Goal: Transaction & Acquisition: Purchase product/service

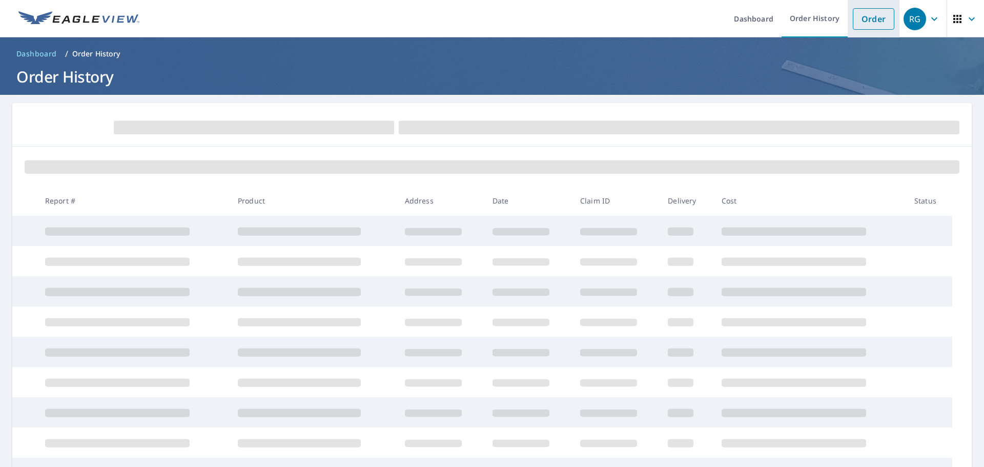
click at [863, 20] on link "Order" at bounding box center [874, 19] width 42 height 22
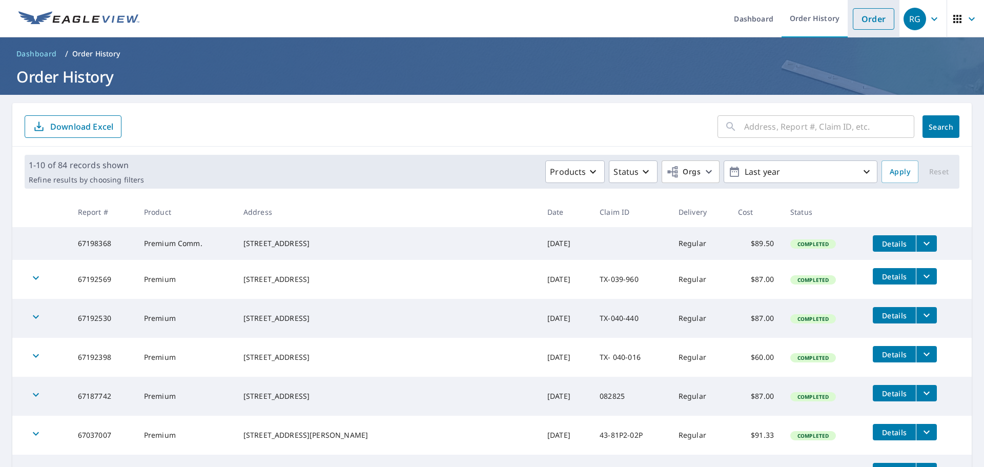
click at [867, 19] on link "Order" at bounding box center [874, 19] width 42 height 22
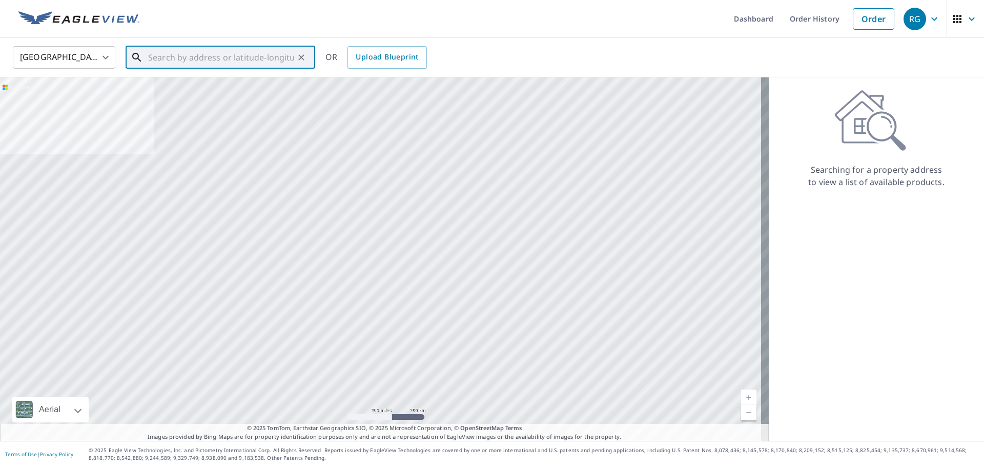
click at [191, 59] on input "text" at bounding box center [221, 57] width 146 height 29
paste input "[STREET_ADDRESS]"
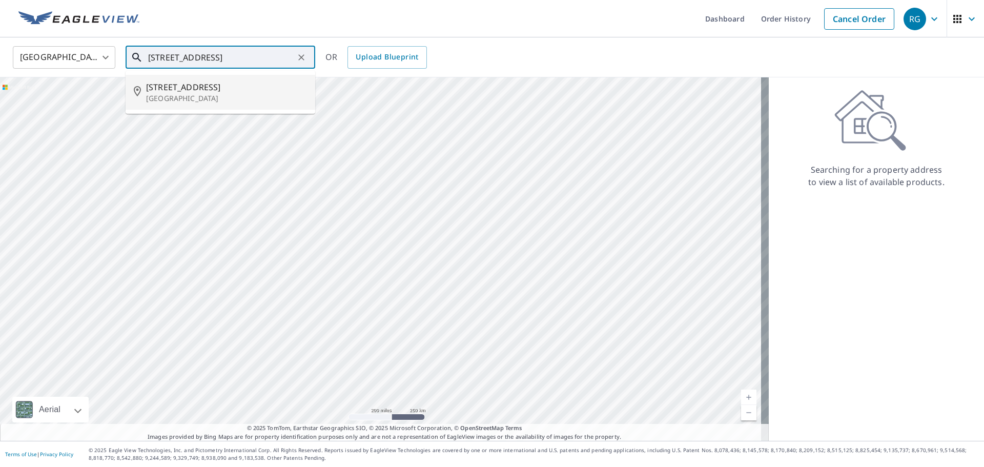
click at [201, 88] on span "[STREET_ADDRESS]" at bounding box center [226, 87] width 161 height 12
type input "[STREET_ADDRESS][PERSON_NAME]"
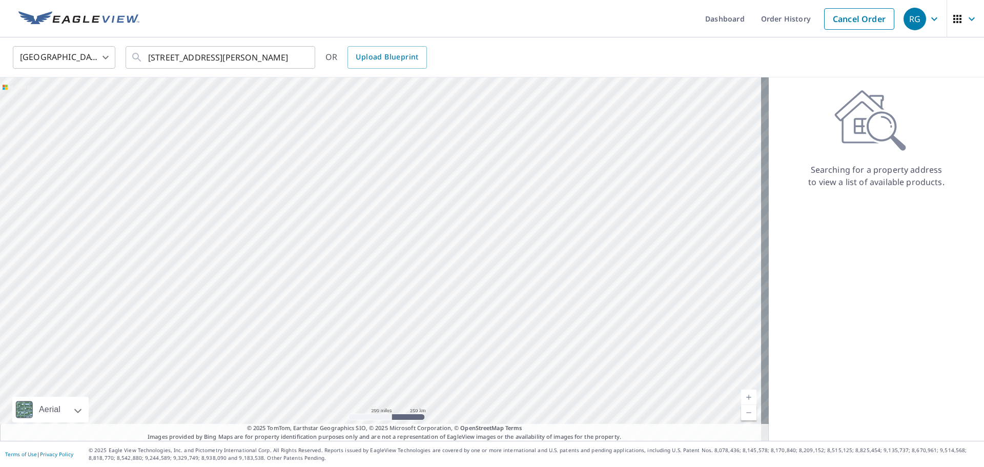
scroll to position [0, 0]
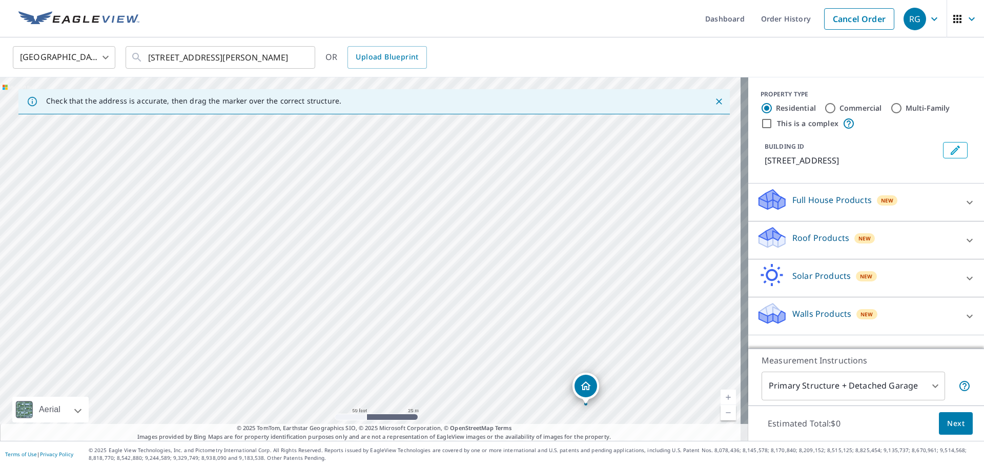
drag, startPoint x: 215, startPoint y: 244, endPoint x: 516, endPoint y: 444, distance: 361.9
click at [516, 444] on div "Dashboard Order History Cancel Order RG [GEOGRAPHIC_DATA] [GEOGRAPHIC_DATA] ​ […" at bounding box center [492, 233] width 984 height 467
click at [431, 56] on div "[GEOGRAPHIC_DATA] [GEOGRAPHIC_DATA] ​ [STREET_ADDRESS] ​ OR Upload Blueprint" at bounding box center [488, 57] width 967 height 24
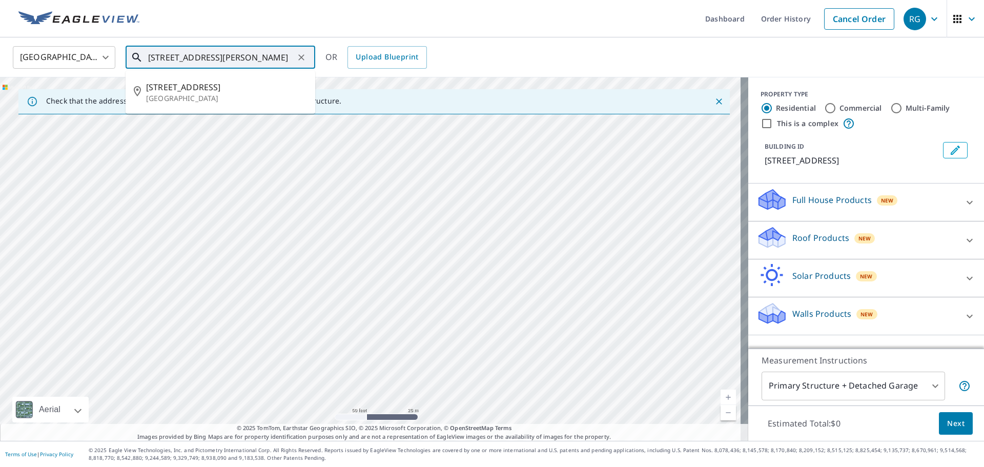
click at [219, 62] on input "[STREET_ADDRESS][PERSON_NAME]" at bounding box center [221, 57] width 146 height 29
click at [177, 89] on span "[STREET_ADDRESS]" at bounding box center [226, 87] width 161 height 12
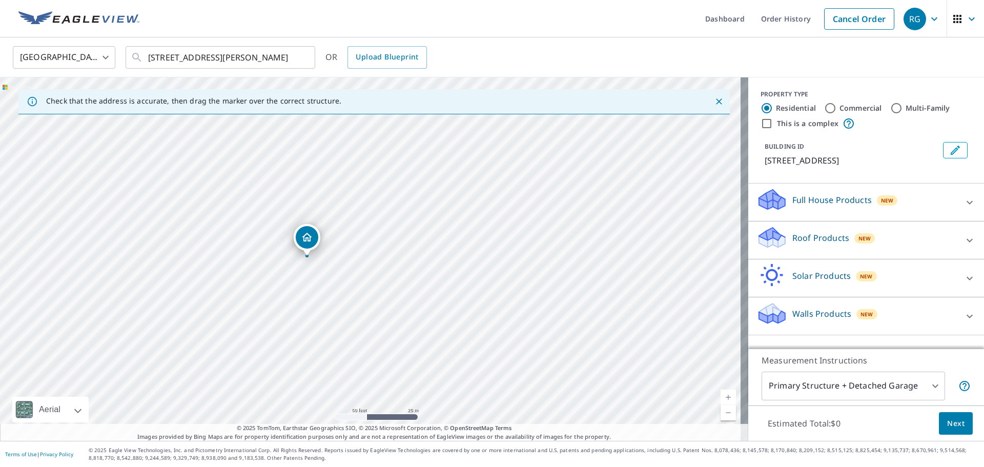
click at [230, 74] on div "[GEOGRAPHIC_DATA] [GEOGRAPHIC_DATA] ​ [STREET_ADDRESS] ​ OR Upload Blueprint" at bounding box center [492, 57] width 984 height 40
click at [456, 50] on div "[GEOGRAPHIC_DATA] [GEOGRAPHIC_DATA] ​ [STREET_ADDRESS] ​ OR Upload Blueprint" at bounding box center [488, 57] width 967 height 24
click at [883, 118] on div "This is a complex" at bounding box center [866, 123] width 211 height 12
click at [964, 237] on icon at bounding box center [970, 240] width 12 height 12
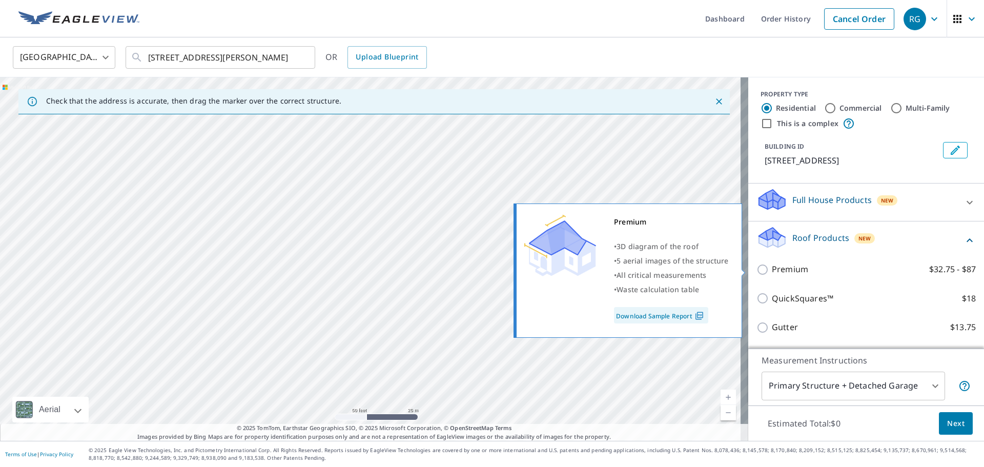
click at [757, 273] on input "Premium $32.75 - $87" at bounding box center [764, 270] width 15 height 12
checkbox input "true"
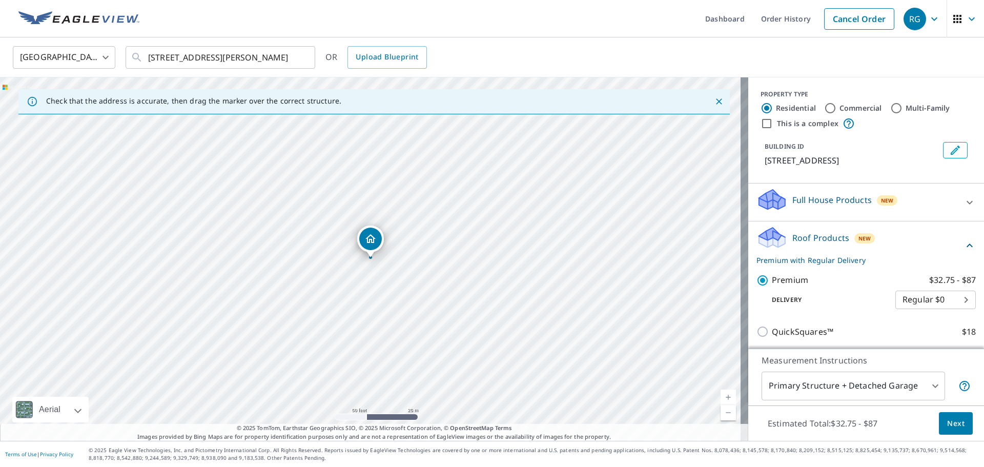
click at [953, 422] on span "Next" at bounding box center [955, 423] width 17 height 13
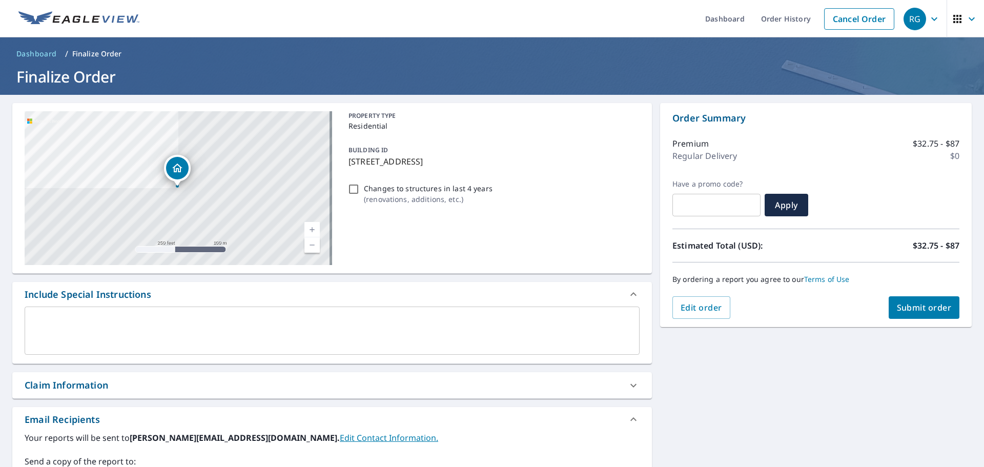
click at [939, 306] on span "Submit order" at bounding box center [924, 307] width 55 height 11
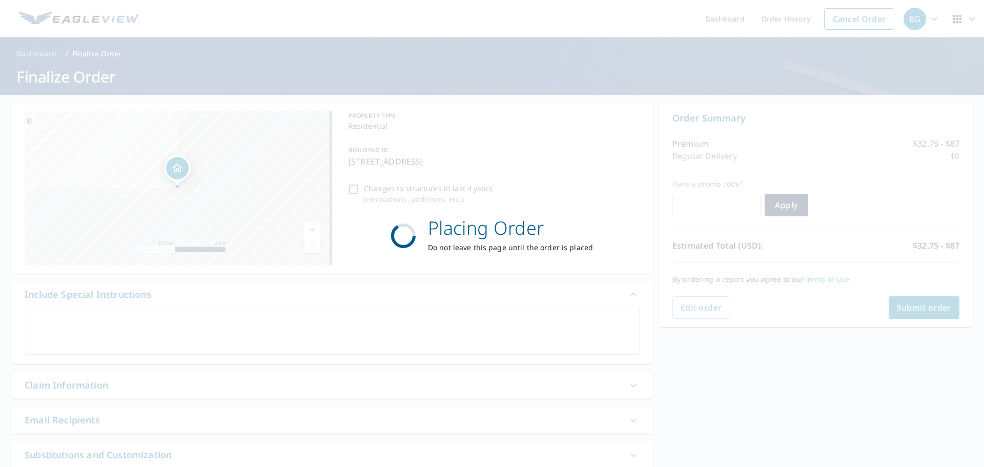
checkbox input "true"
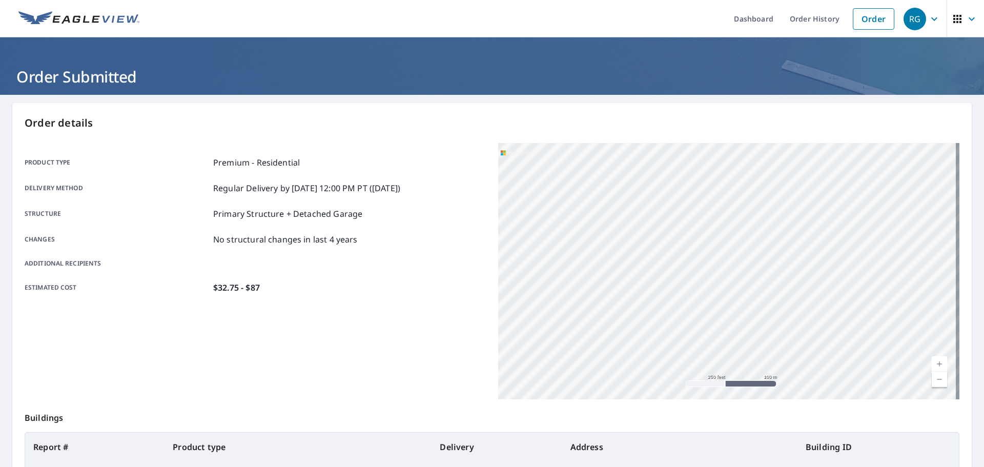
click at [652, 189] on div "[STREET_ADDRESS][PERSON_NAME]" at bounding box center [728, 271] width 461 height 256
